Goal: Download file/media

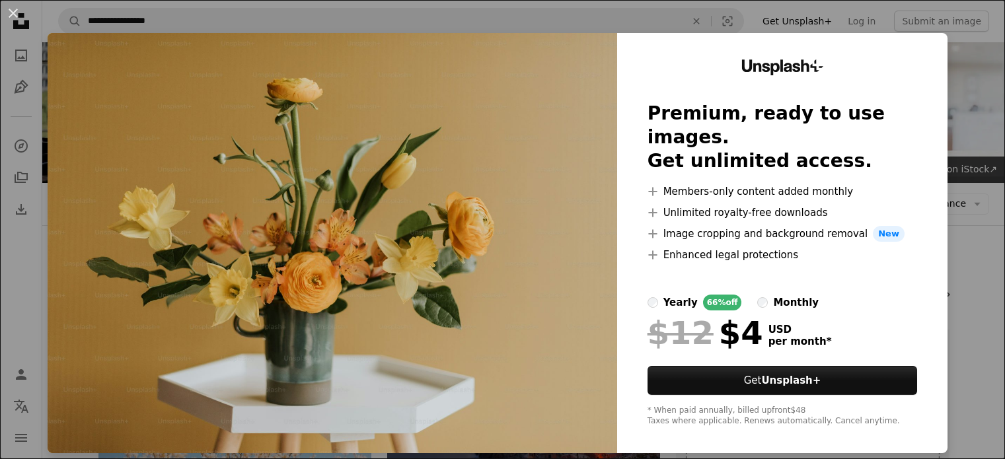
scroll to position [412, 0]
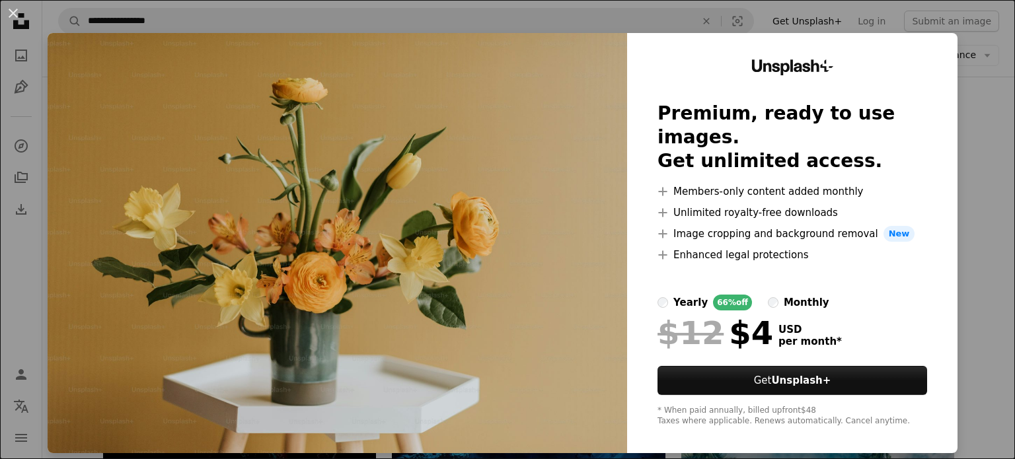
click at [29, 259] on div "An X shape Unsplash+ Premium, ready to use images. Get unlimited access. A plus…" at bounding box center [507, 229] width 1015 height 459
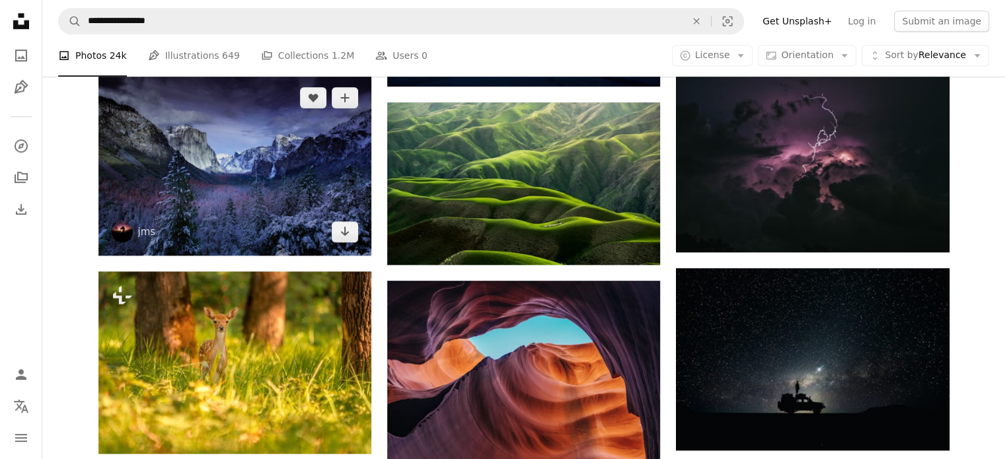
scroll to position [823, 0]
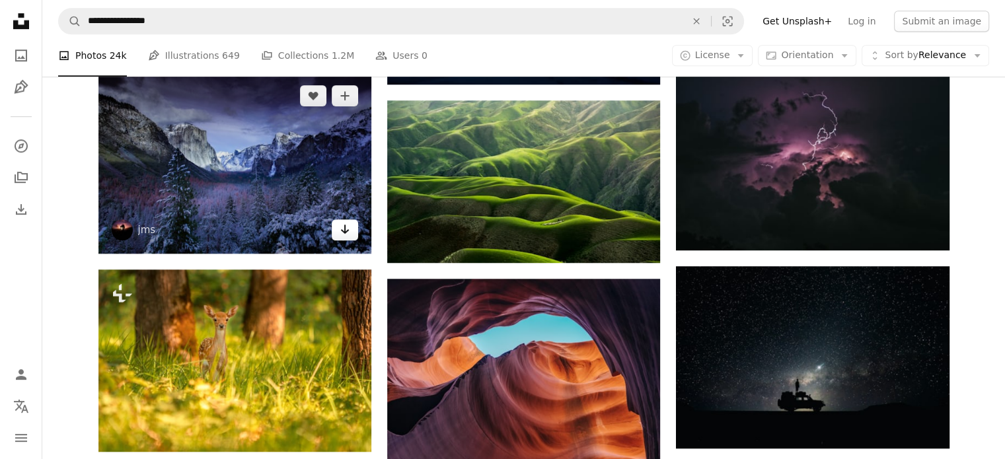
click at [343, 225] on icon "Arrow pointing down" at bounding box center [345, 229] width 11 height 16
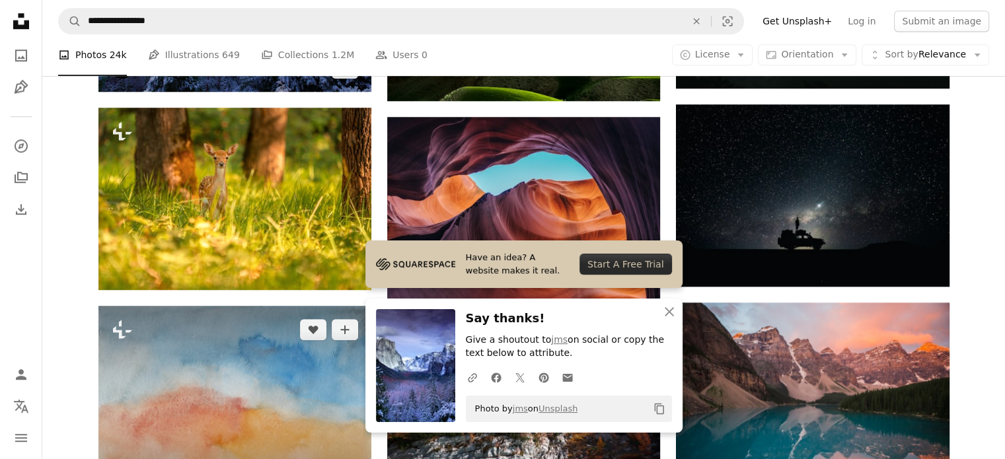
scroll to position [986, 0]
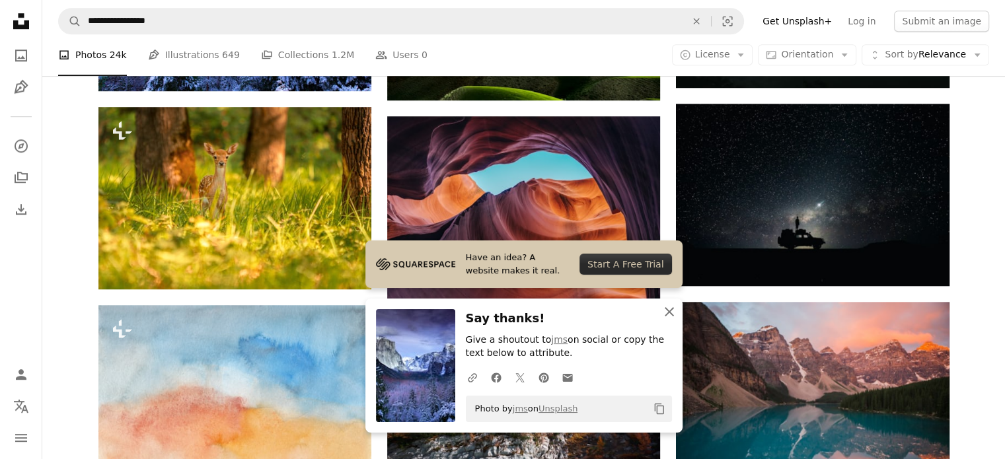
click at [671, 319] on icon "An X shape" at bounding box center [669, 312] width 16 height 16
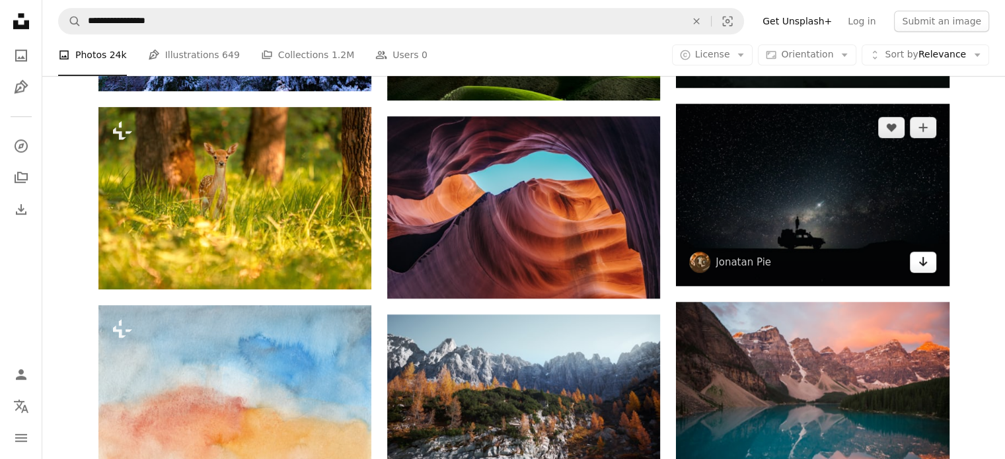
click at [932, 263] on link "Arrow pointing down" at bounding box center [923, 262] width 26 height 21
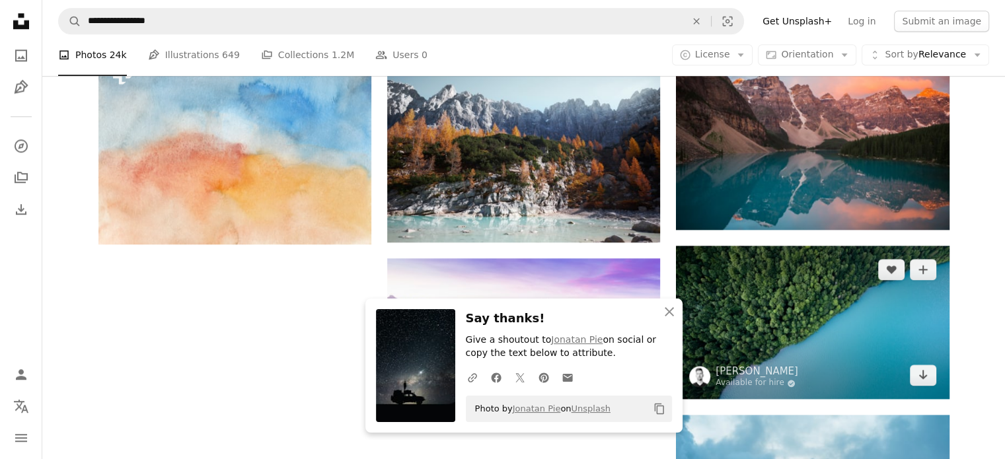
scroll to position [1239, 0]
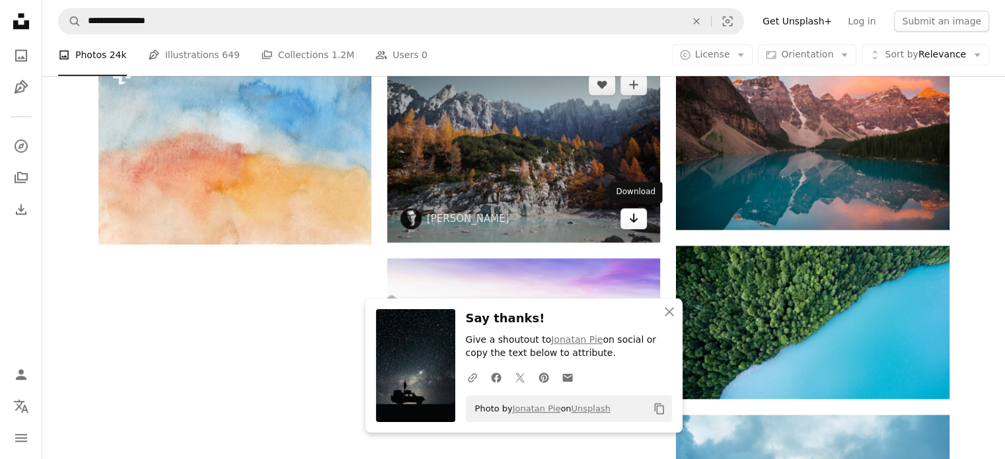
click at [634, 227] on link "Arrow pointing down" at bounding box center [633, 218] width 26 height 21
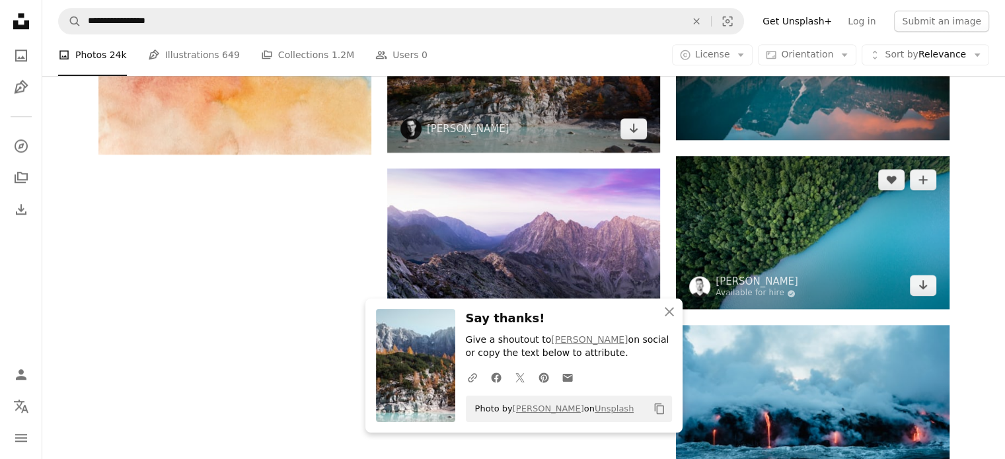
scroll to position [1334, 0]
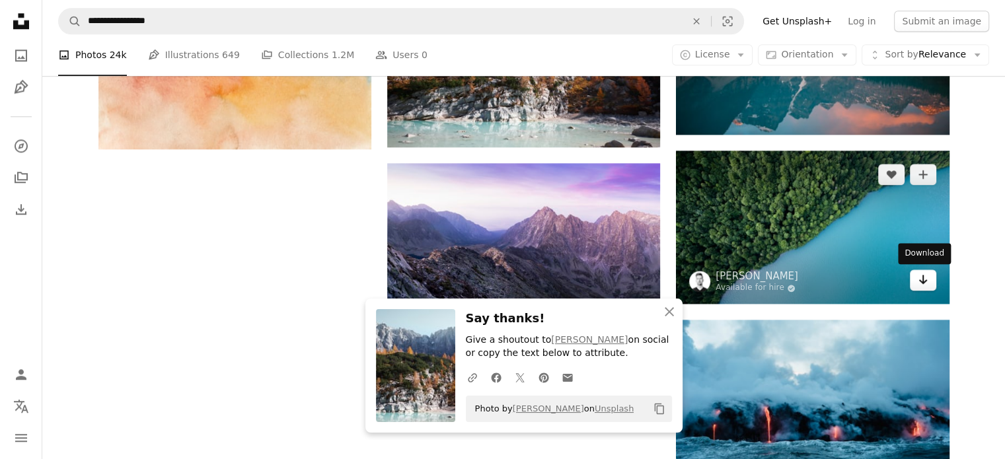
click at [919, 284] on icon "Arrow pointing down" at bounding box center [922, 279] width 11 height 16
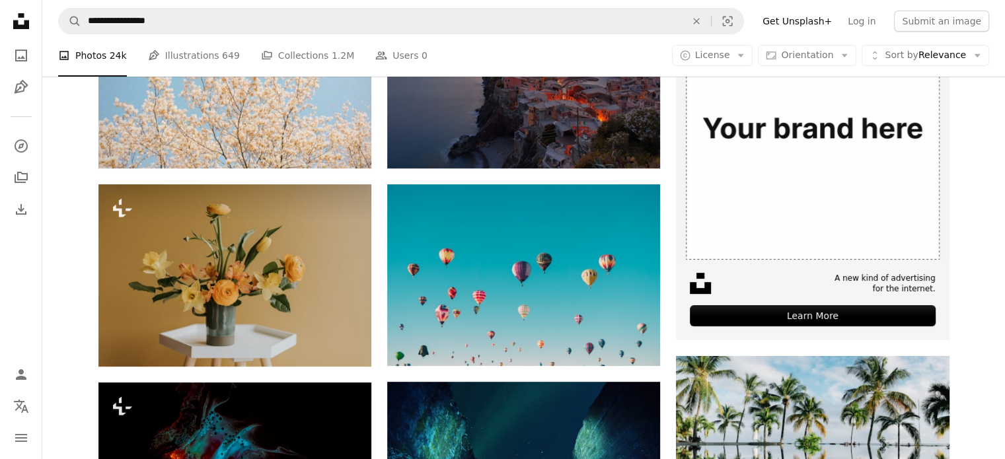
scroll to position [0, 0]
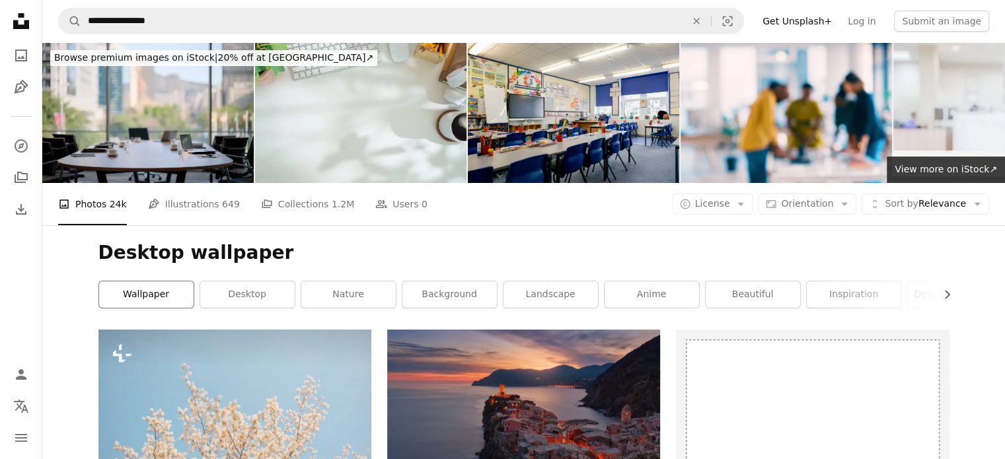
click at [169, 290] on link "wallpaper" at bounding box center [146, 294] width 94 height 26
